Goal: Information Seeking & Learning: Find specific fact

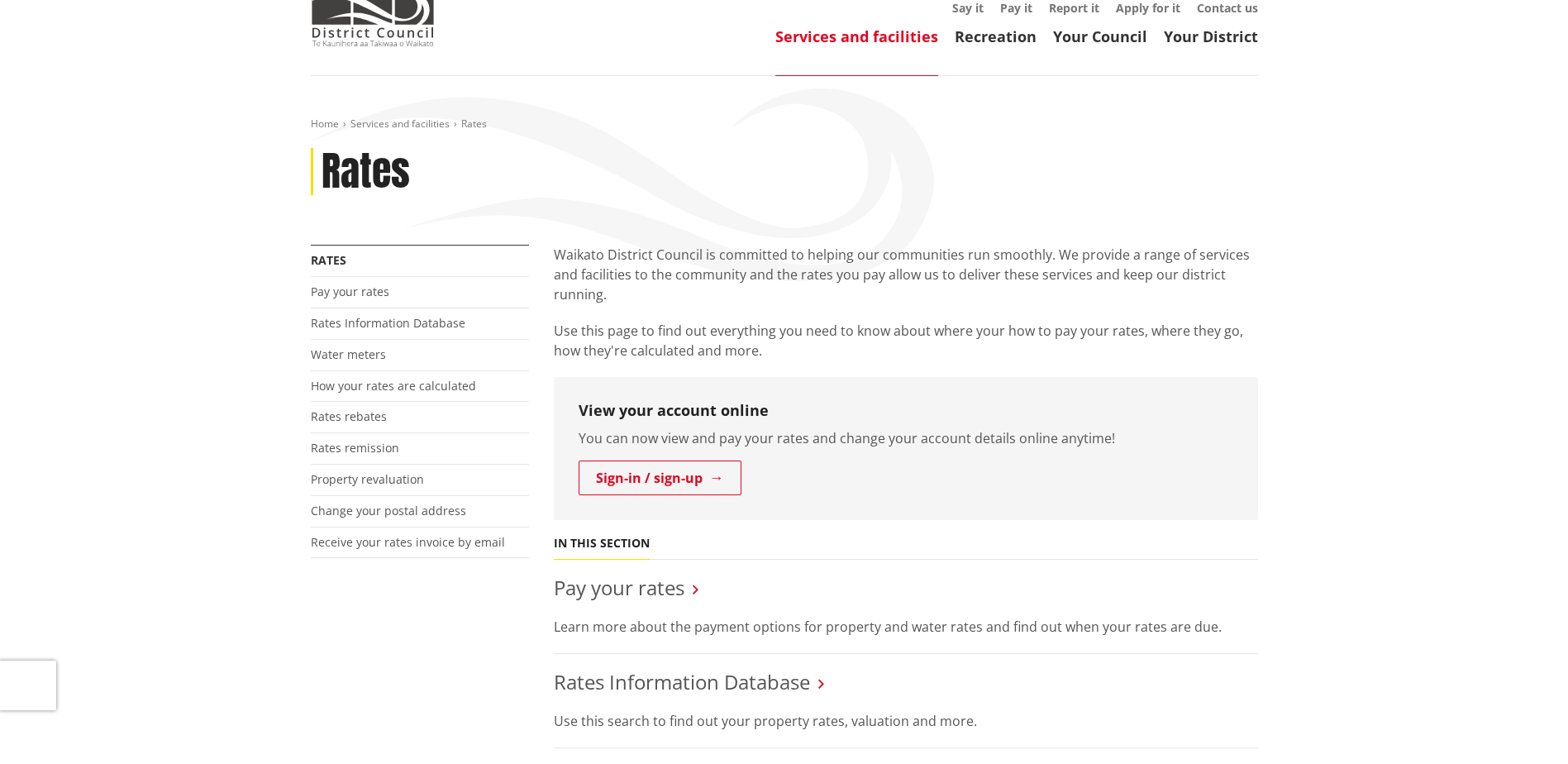
scroll to position [83, 0]
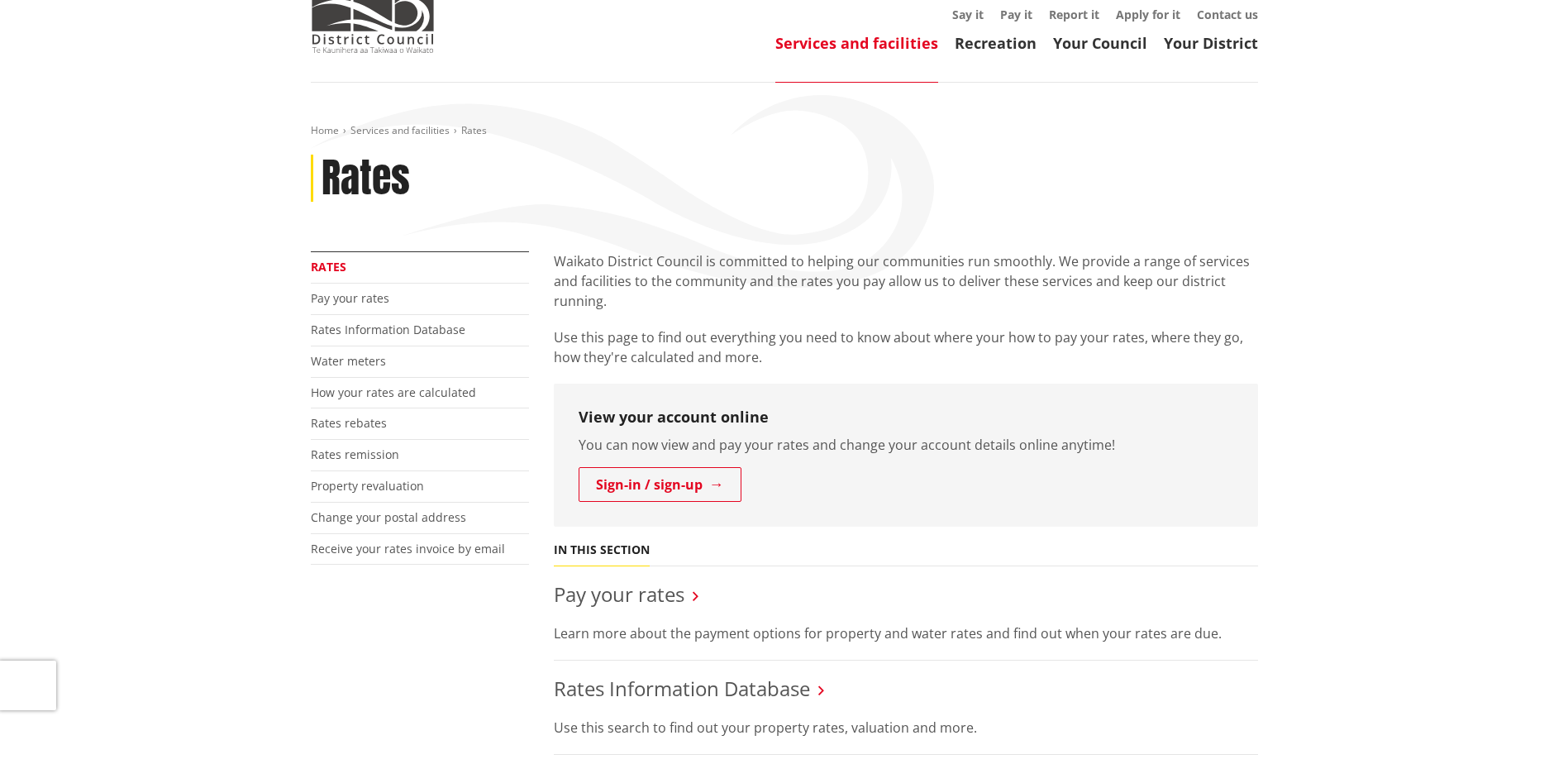
click at [321, 263] on link "Rates" at bounding box center [328, 267] width 35 height 16
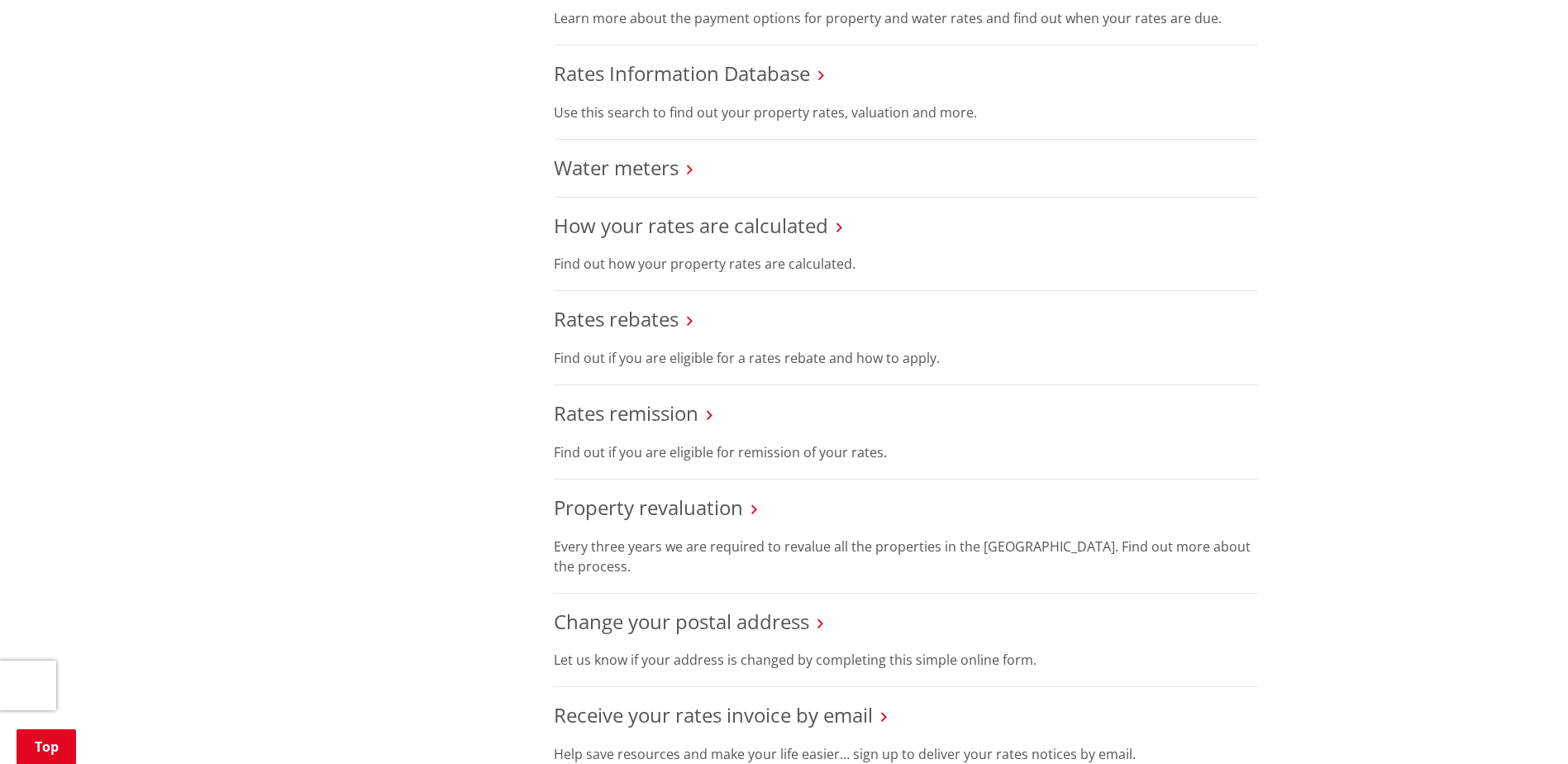
scroll to position [661, 0]
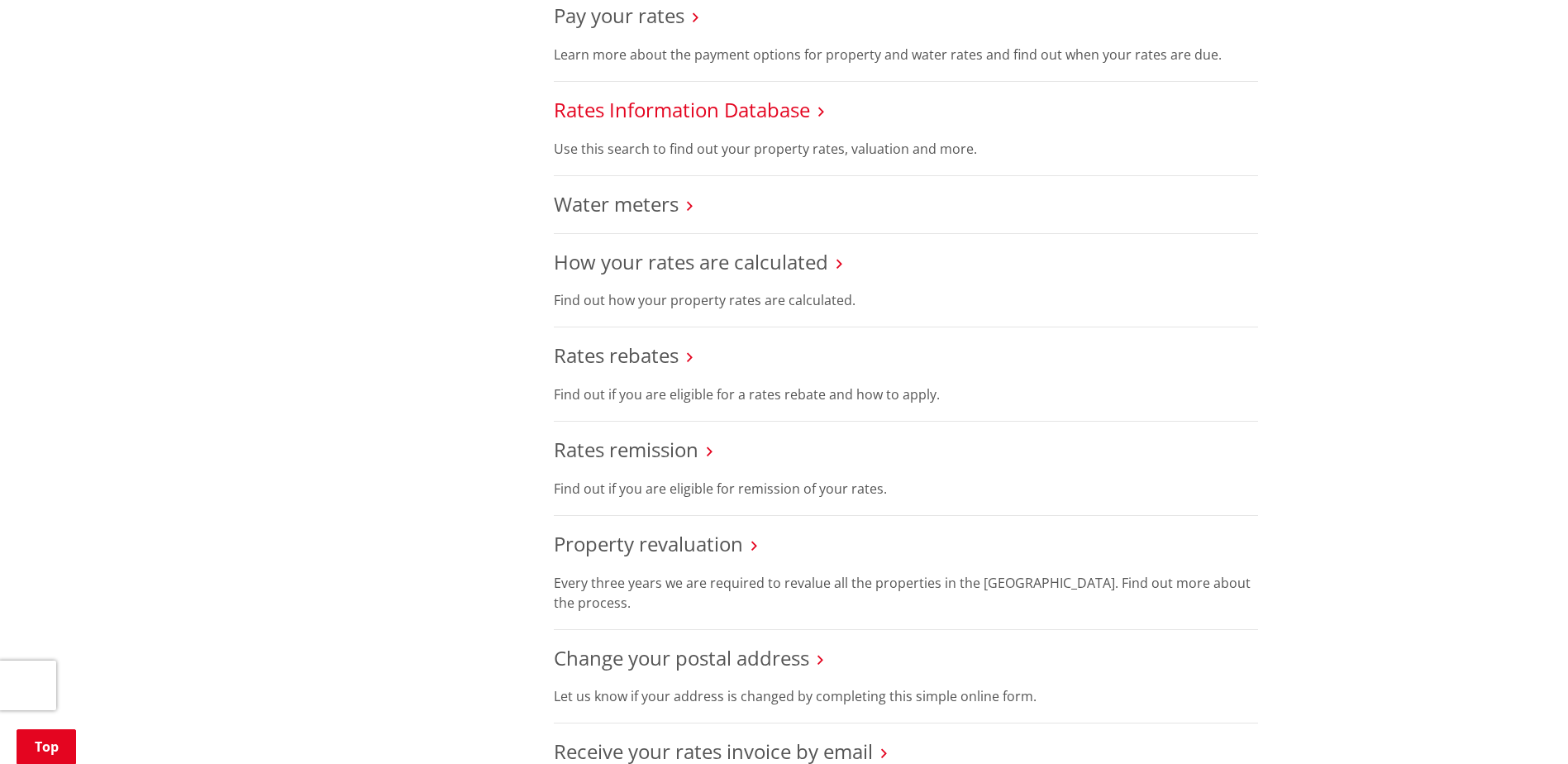
click at [641, 106] on link "Rates Information Database" at bounding box center [682, 109] width 256 height 27
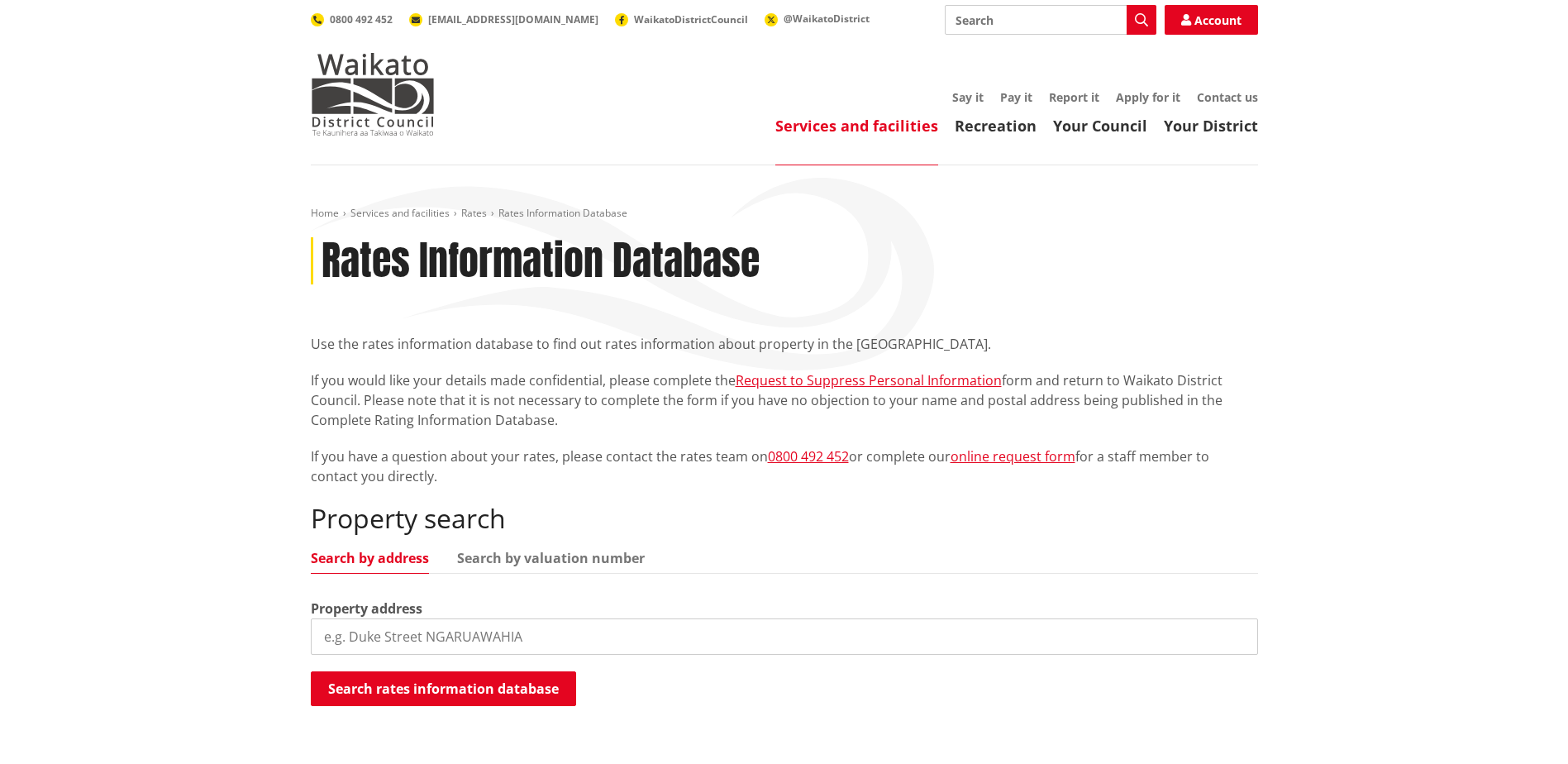
click at [390, 633] on input "search" at bounding box center [784, 636] width 947 height 36
type input "[STREET_ADDRESS][PERSON_NAME]"
click at [449, 686] on button "Search rates information database" at bounding box center [443, 688] width 265 height 35
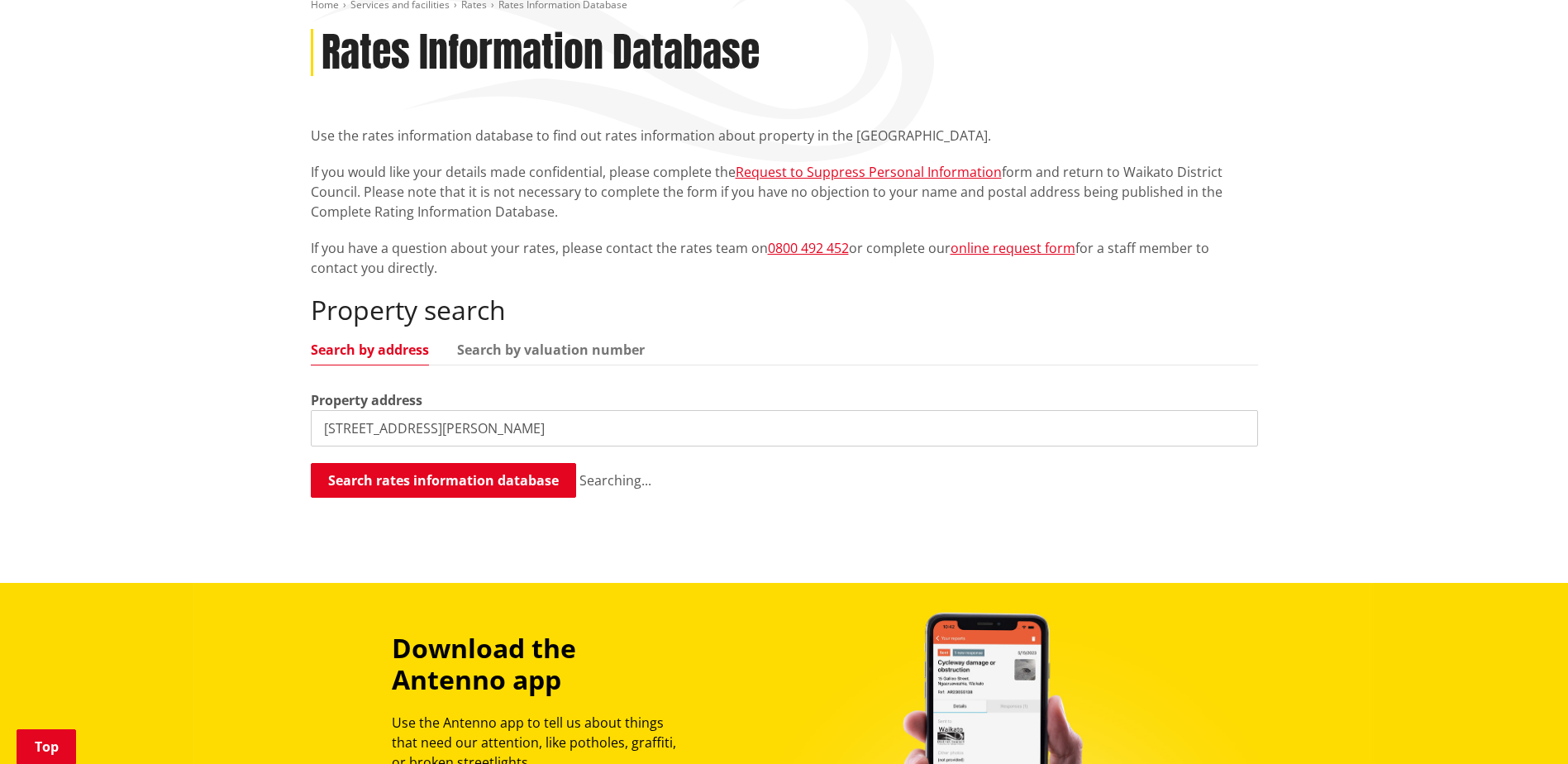
scroll to position [331, 0]
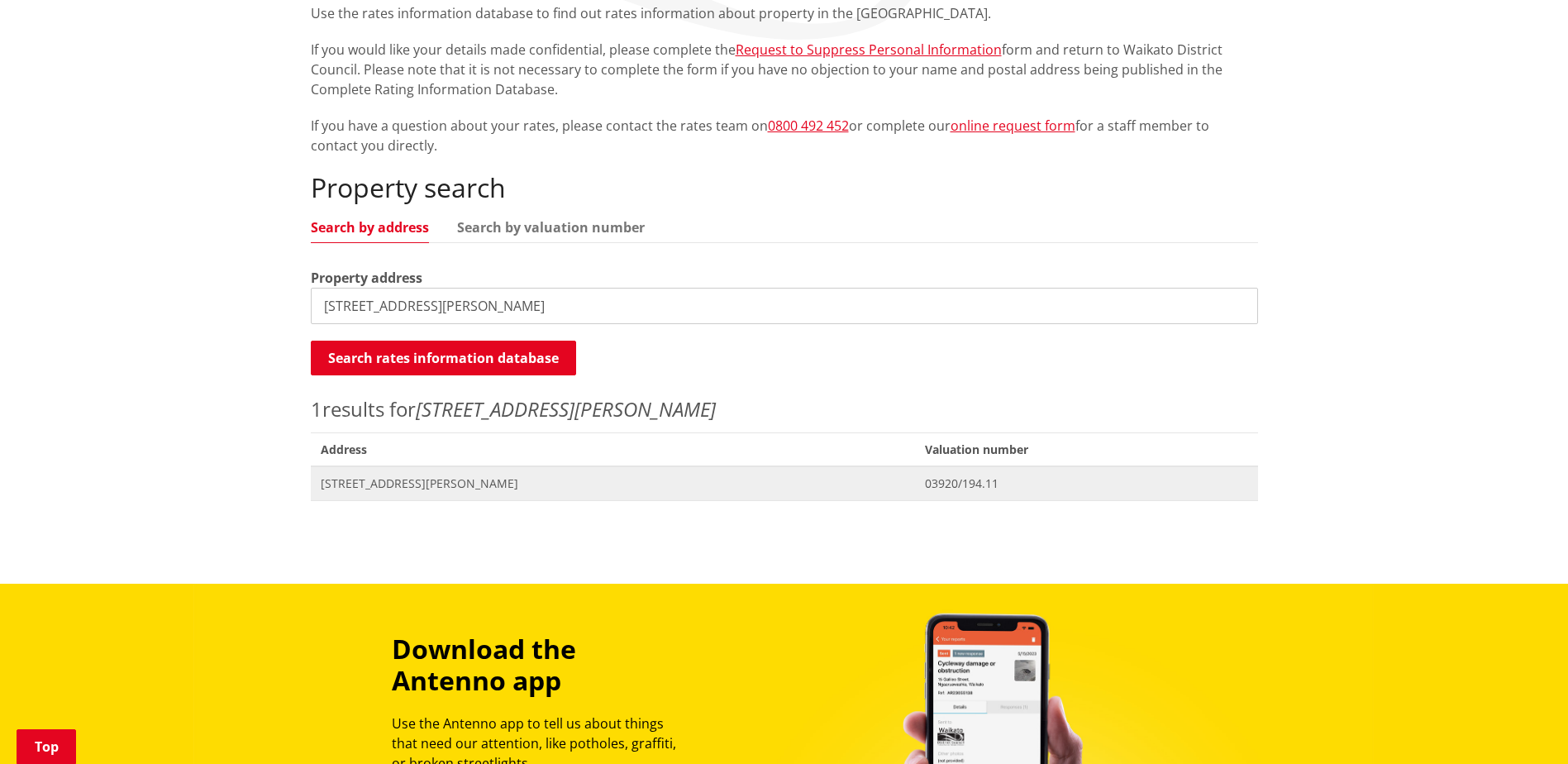
click at [392, 488] on span "[STREET_ADDRESS][PERSON_NAME]" at bounding box center [613, 483] width 586 height 17
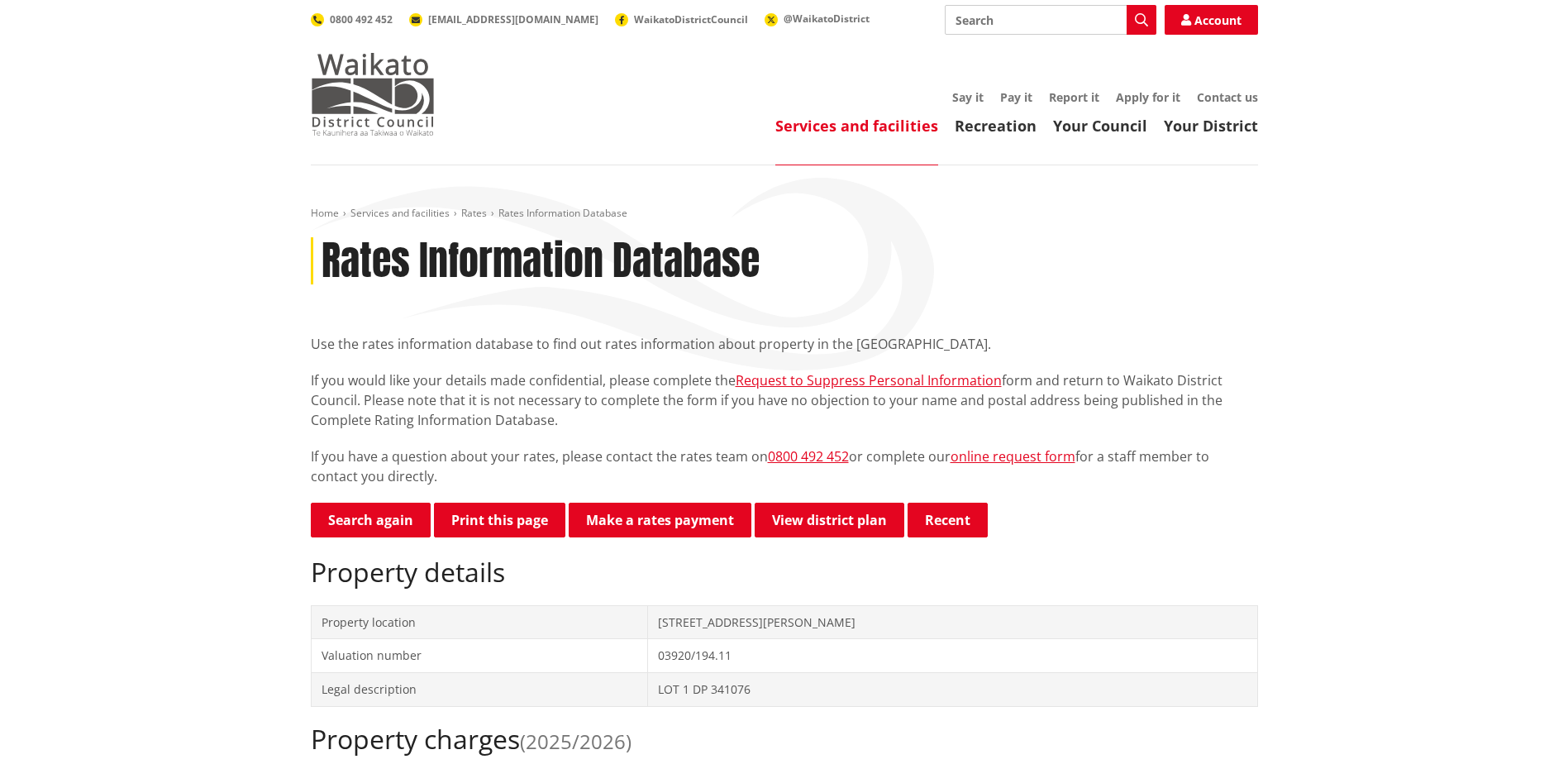
click at [390, 84] on img at bounding box center [372, 94] width 124 height 83
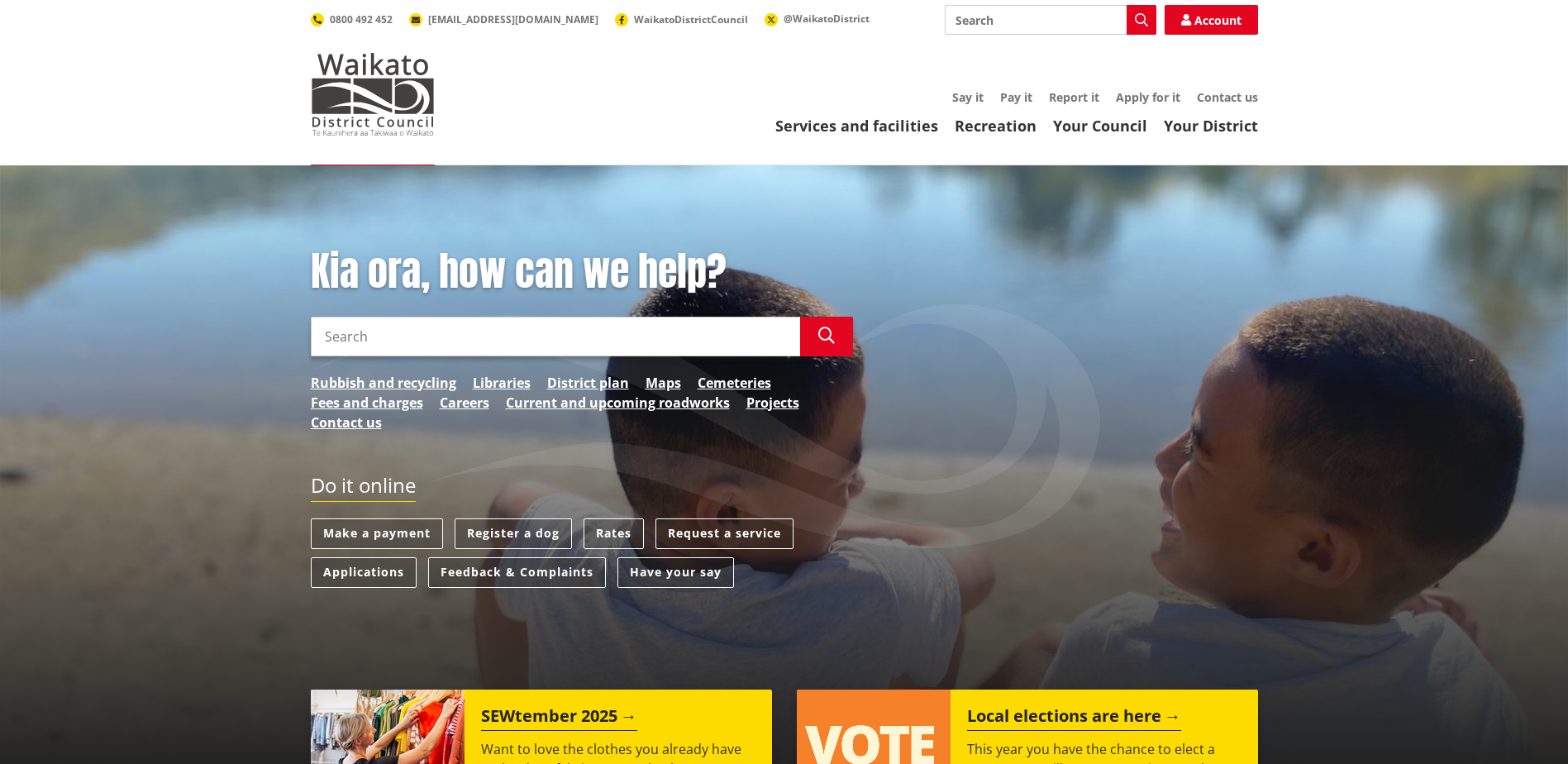
click at [445, 348] on input "Search" at bounding box center [555, 336] width 489 height 40
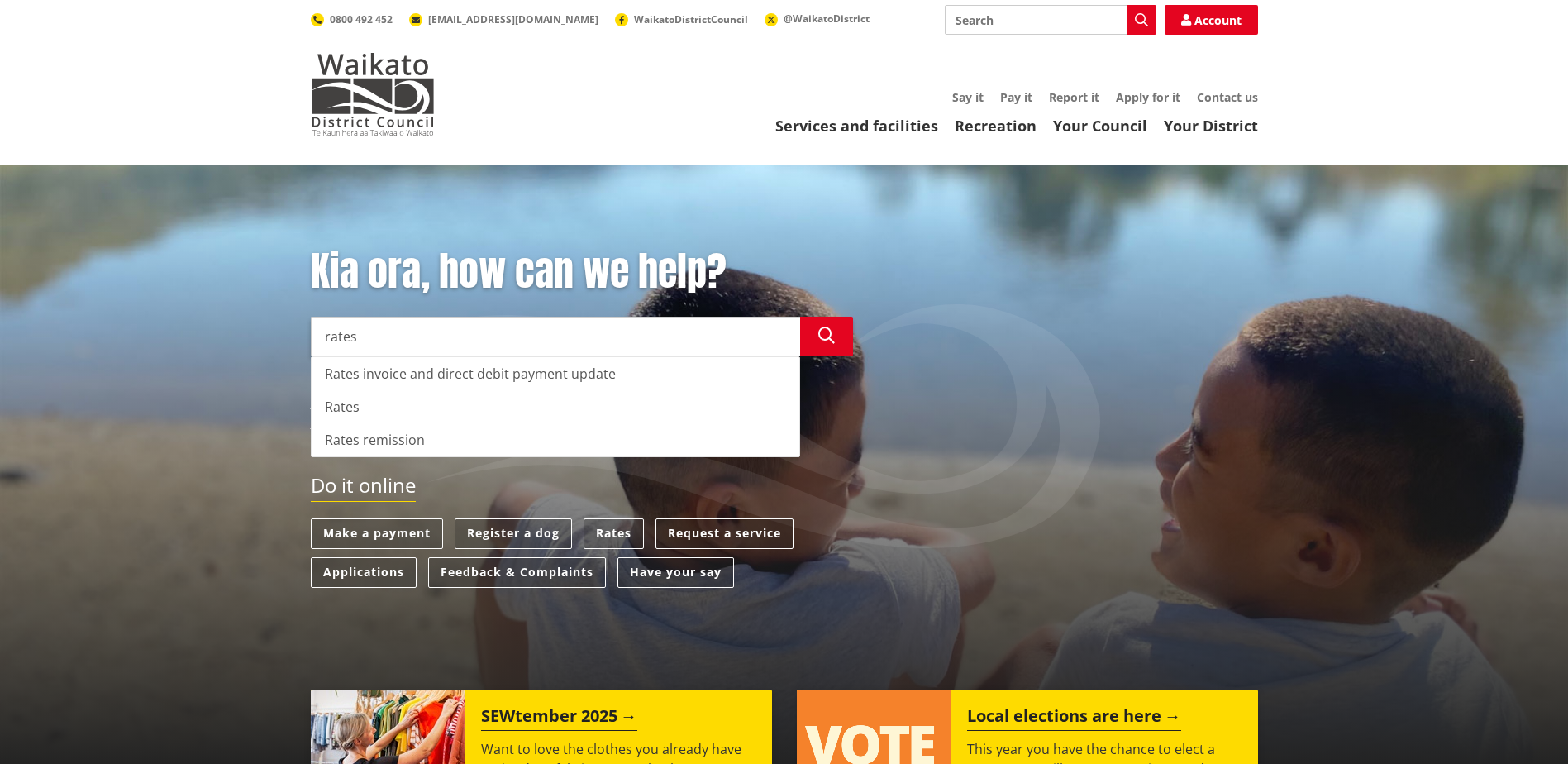
click at [455, 414] on div "Rates" at bounding box center [555, 407] width 487 height 33
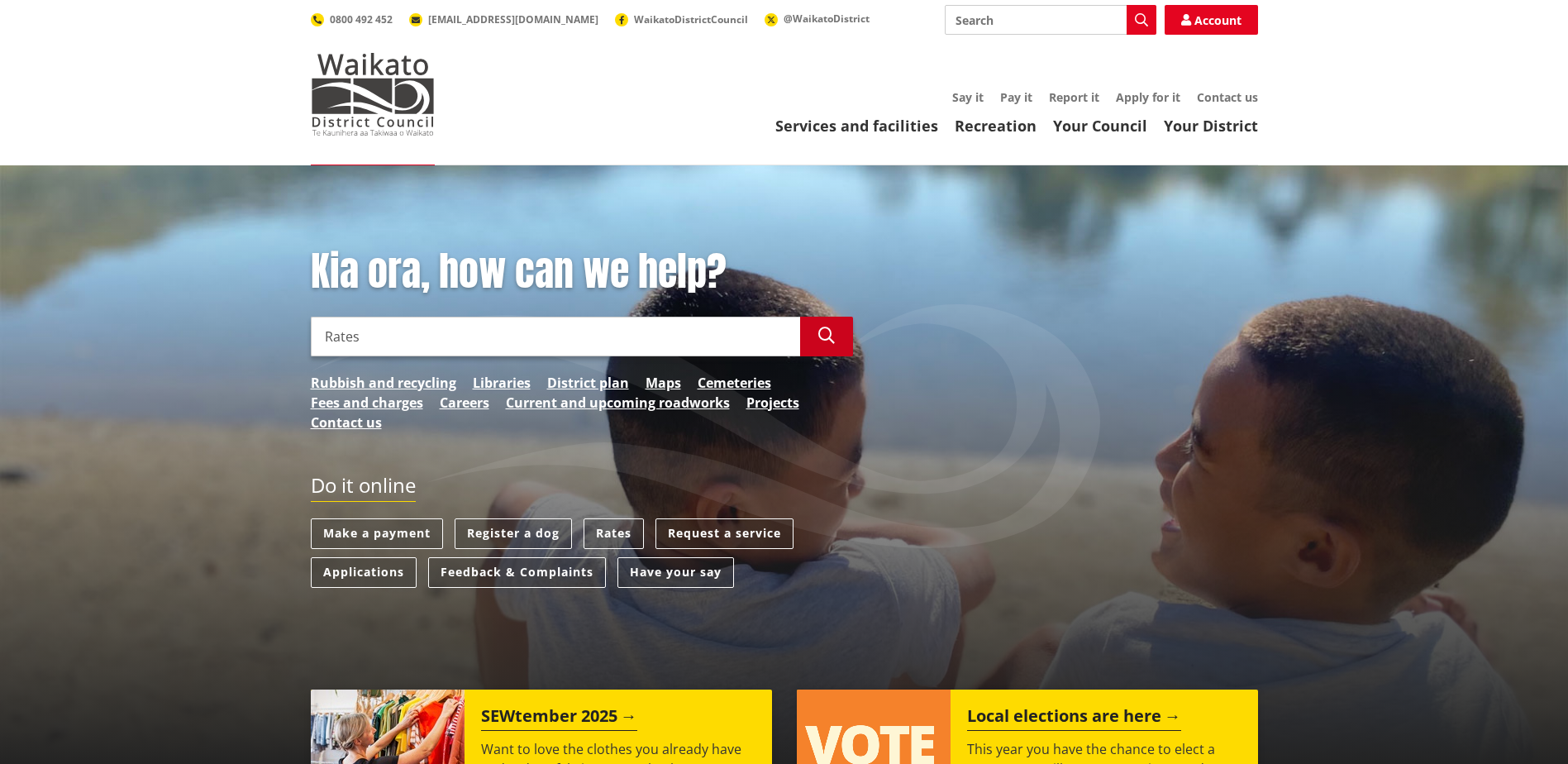
type input "Rates"
click at [828, 332] on icon "button" at bounding box center [826, 335] width 17 height 17
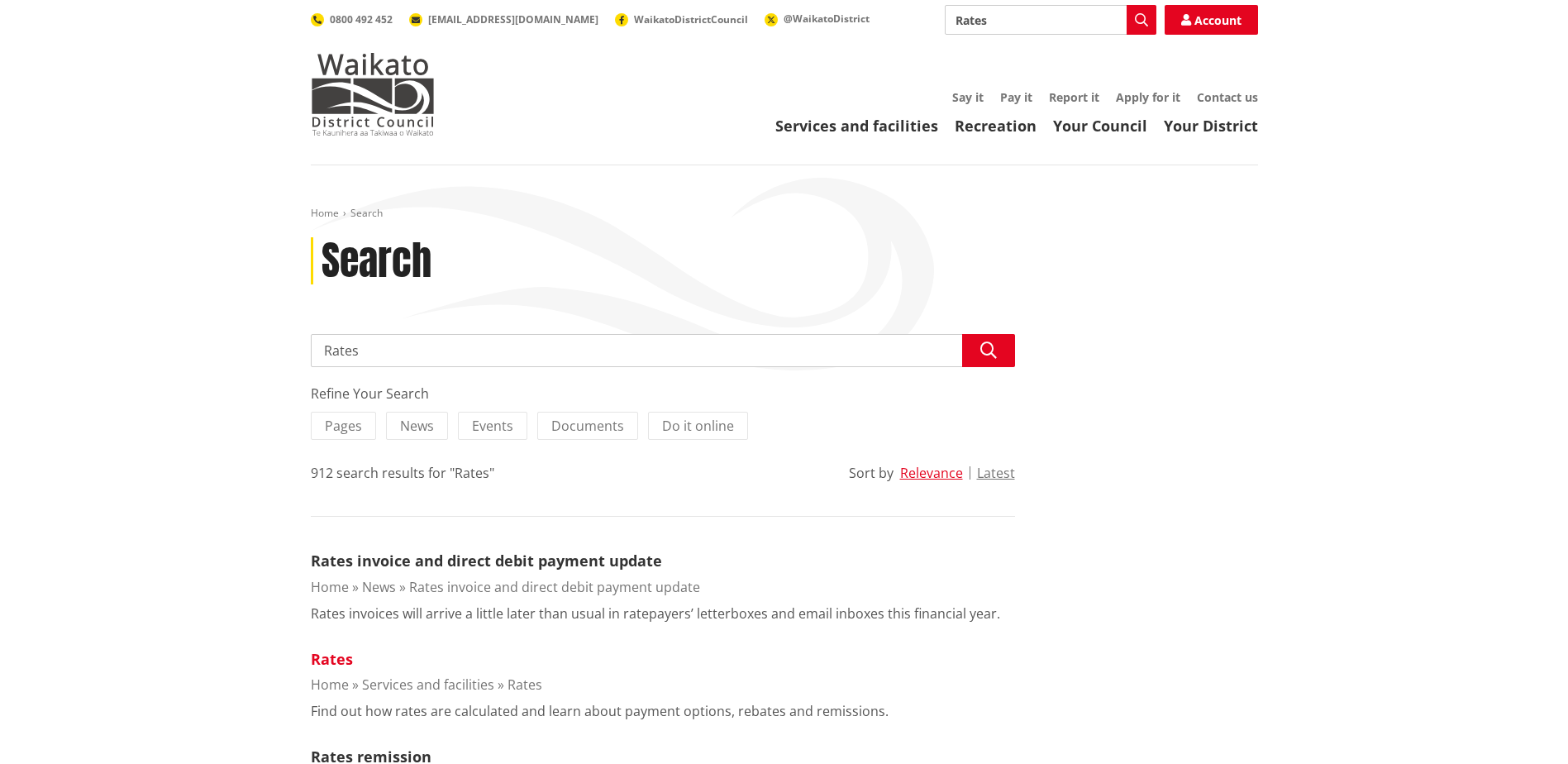
click at [337, 661] on link "Rates" at bounding box center [332, 659] width 42 height 20
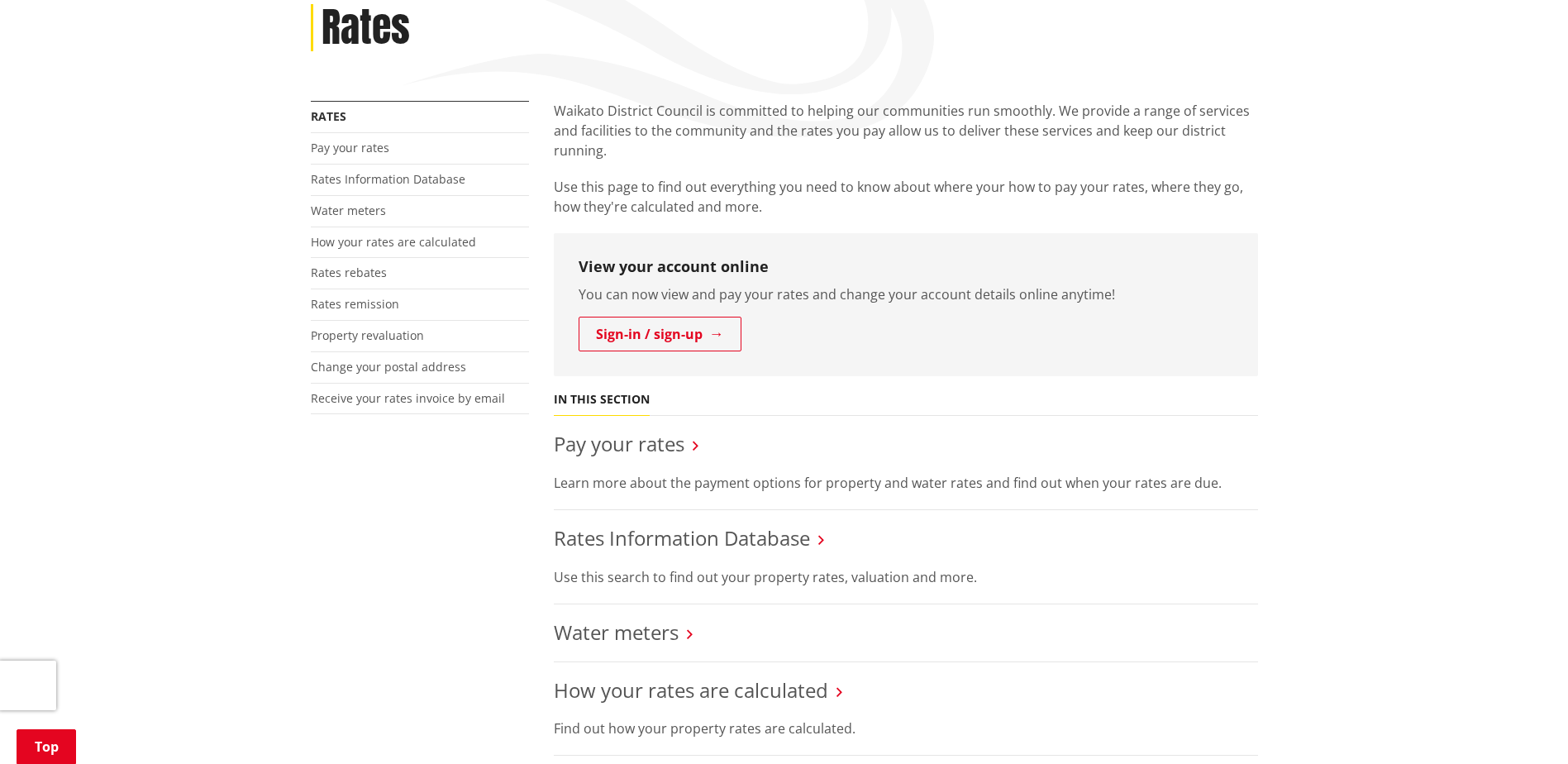
scroll to position [248, 0]
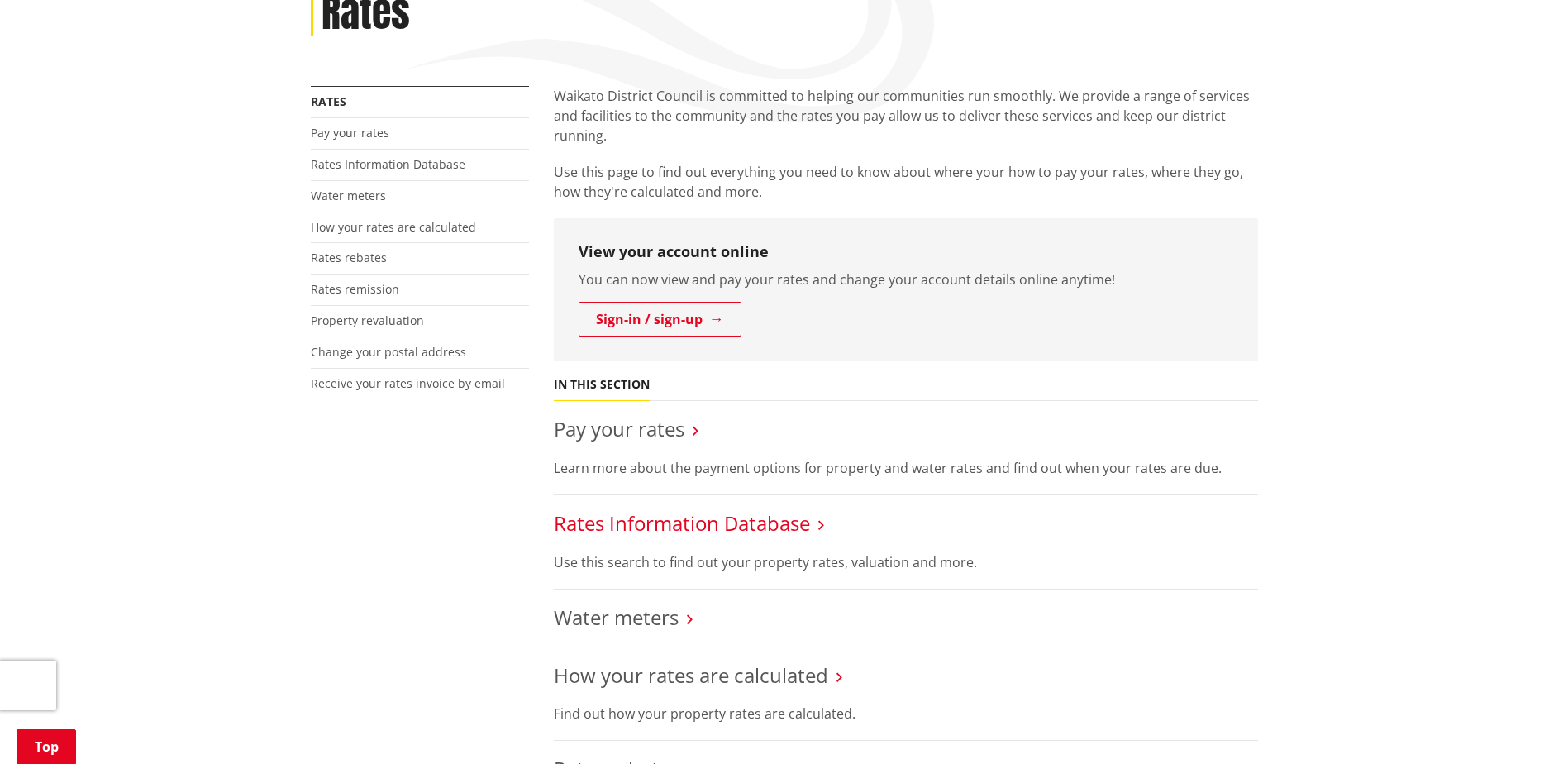
click at [630, 523] on link "Rates Information Database" at bounding box center [682, 523] width 256 height 27
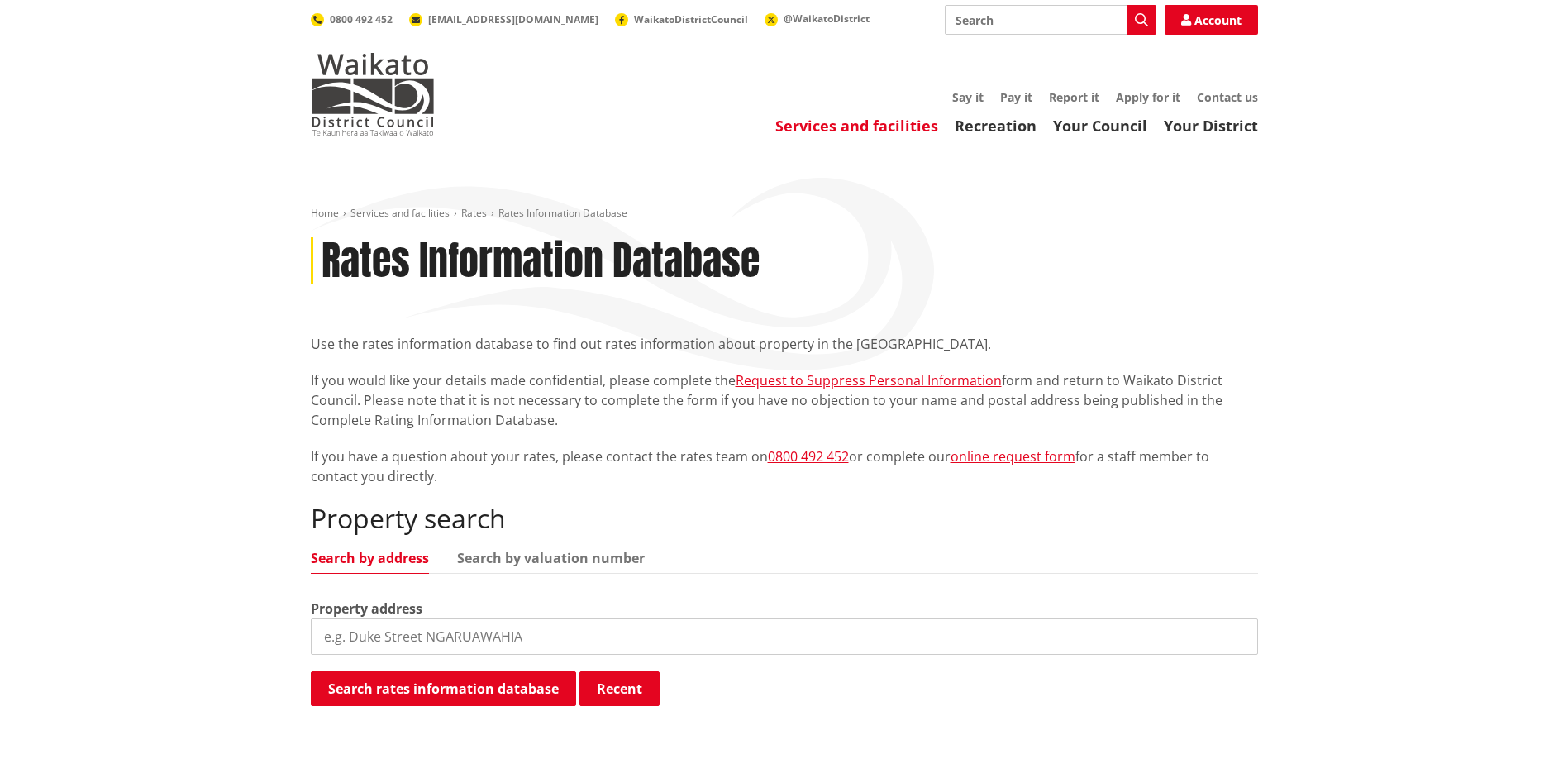
click at [399, 643] on input "search" at bounding box center [784, 636] width 947 height 36
type input "26 gibson road"
click at [455, 690] on button "Search rates information database" at bounding box center [443, 688] width 265 height 35
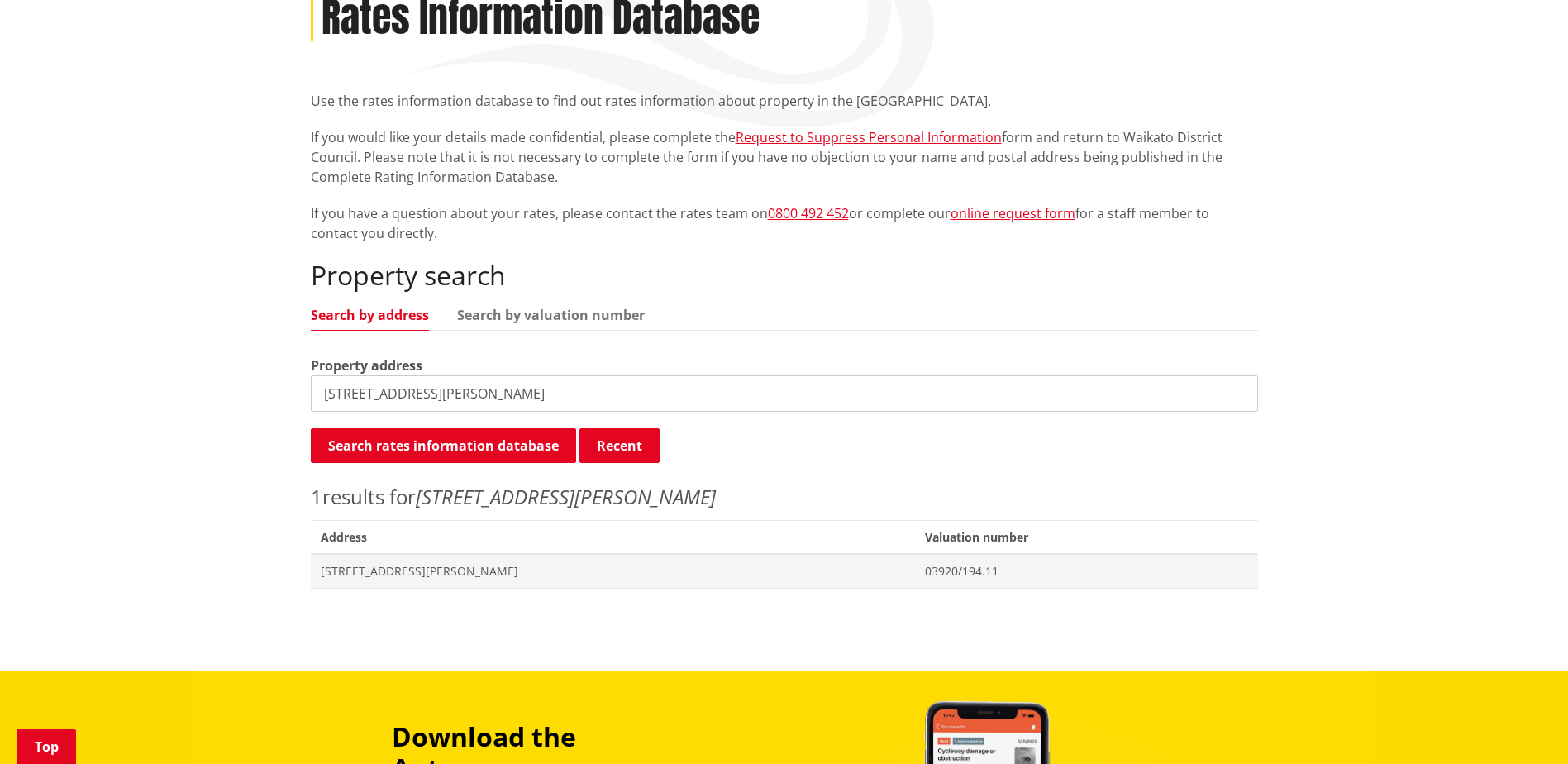
scroll to position [248, 0]
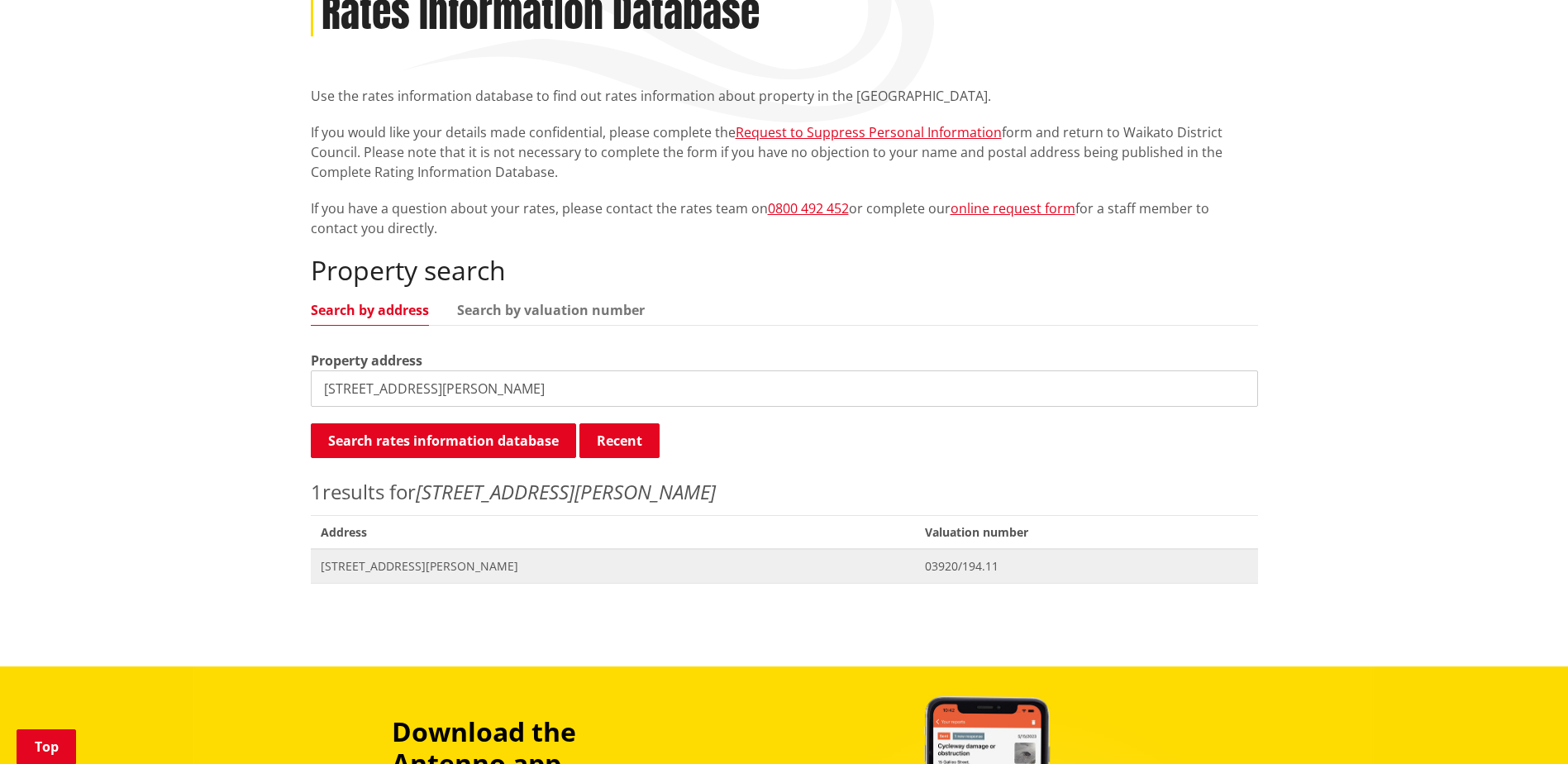
click at [925, 565] on span "03920/194.11" at bounding box center [1086, 566] width 322 height 17
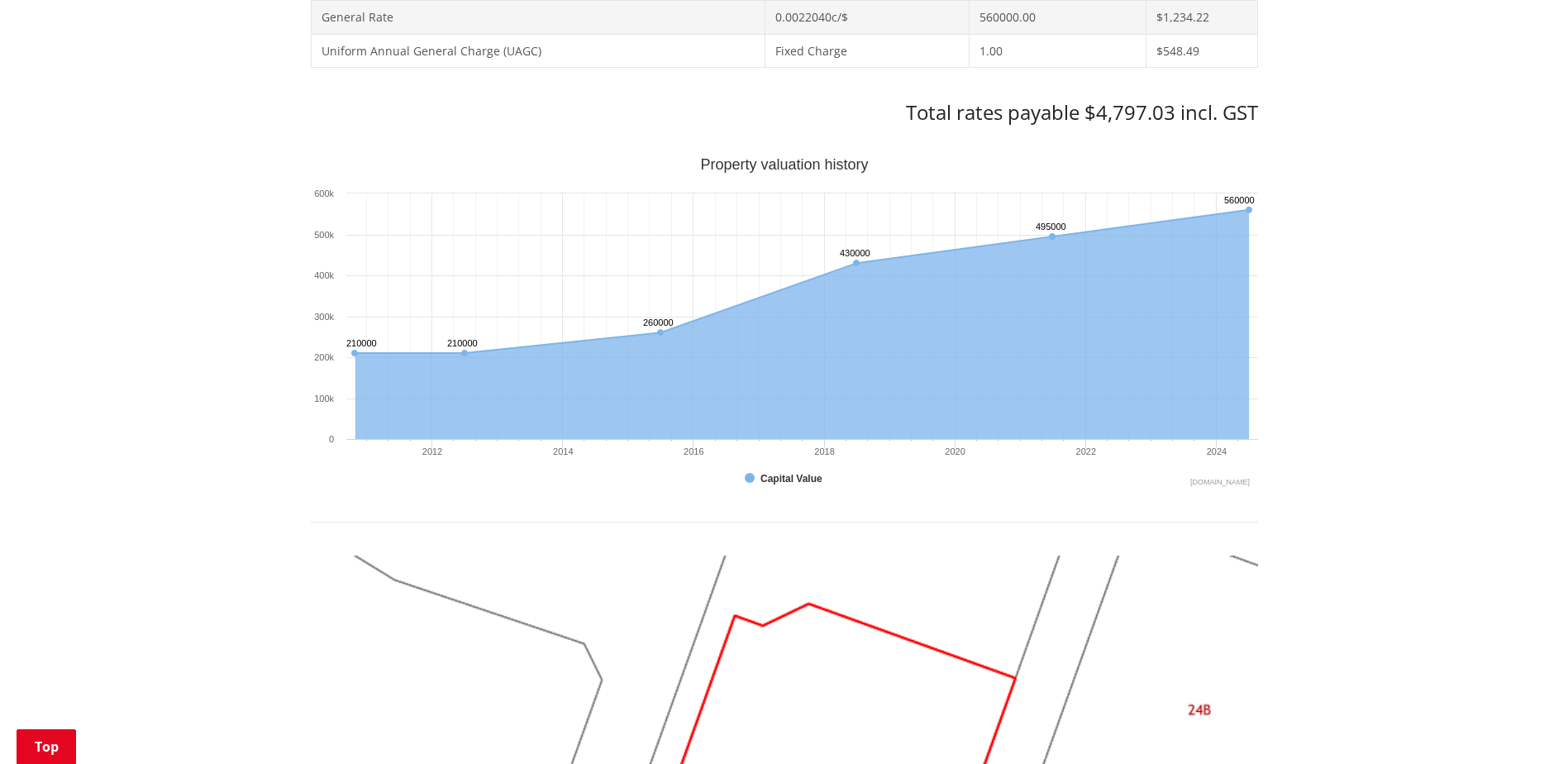
scroll to position [910, 0]
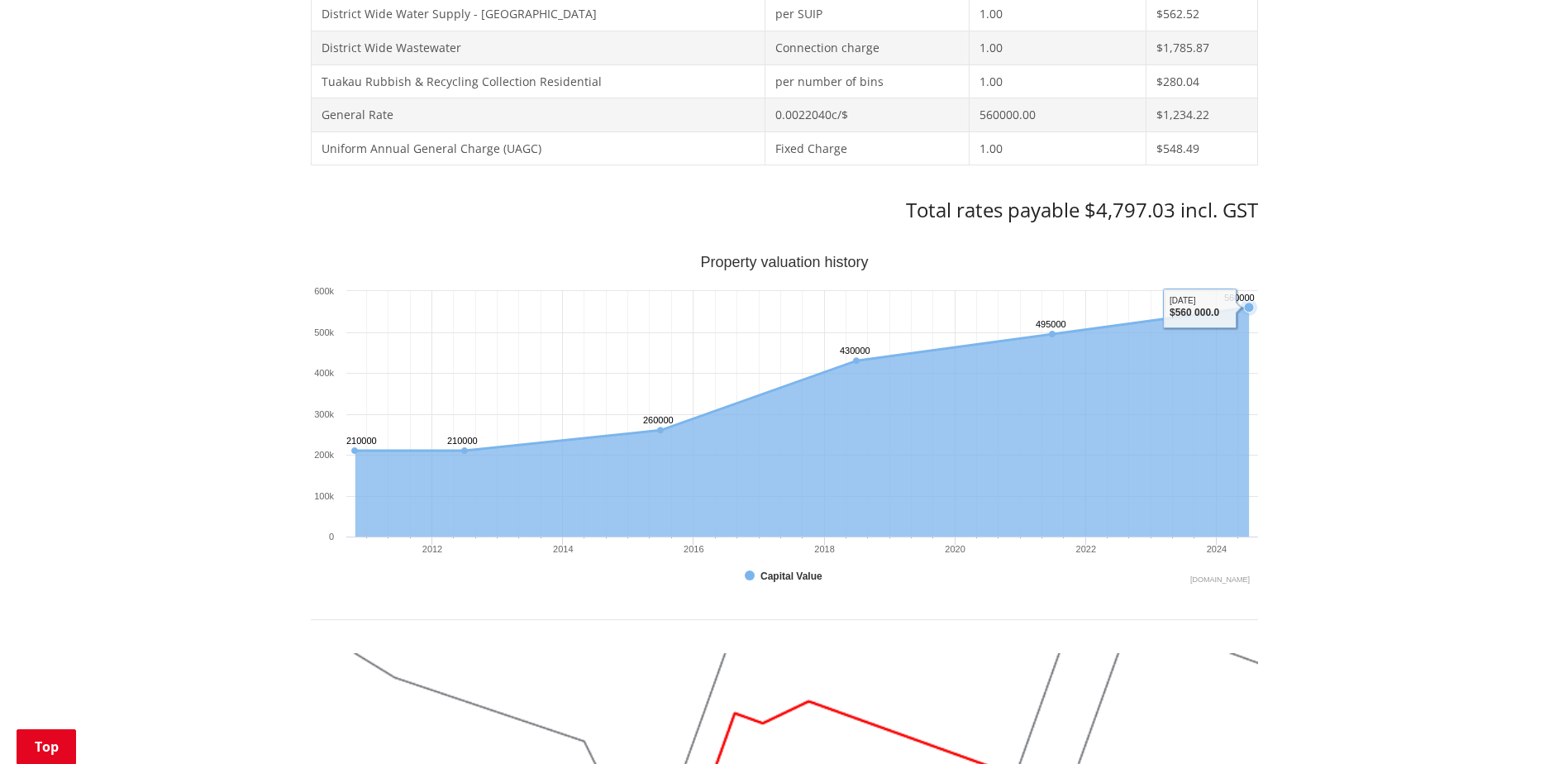
click at [1201, 302] on rect "Interactive chart" at bounding box center [784, 421] width 947 height 331
click at [1197, 322] on icon "Interactive chart" at bounding box center [802, 378] width 894 height 143
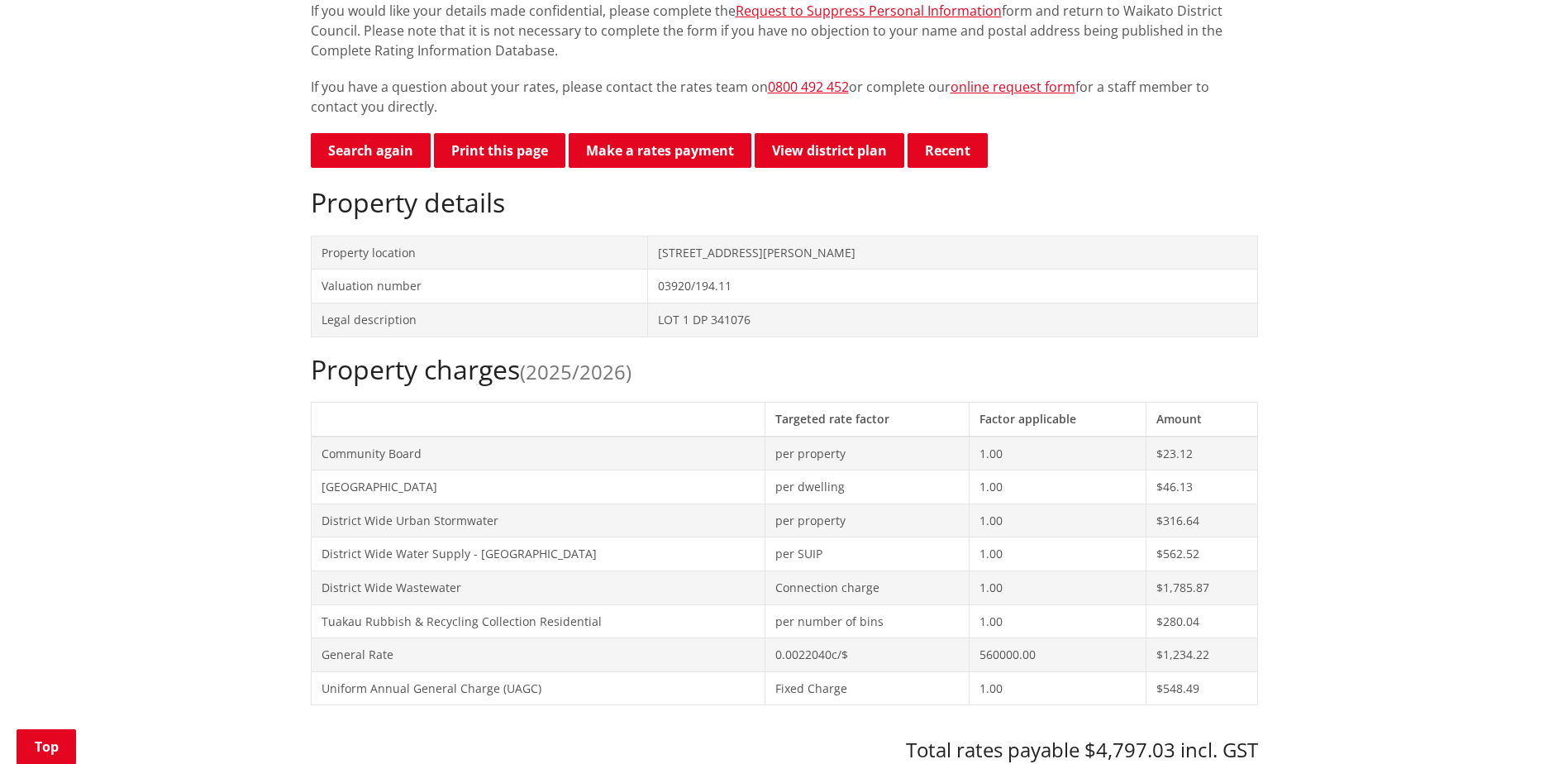
scroll to position [248, 0]
